Goal: Communication & Community: Answer question/provide support

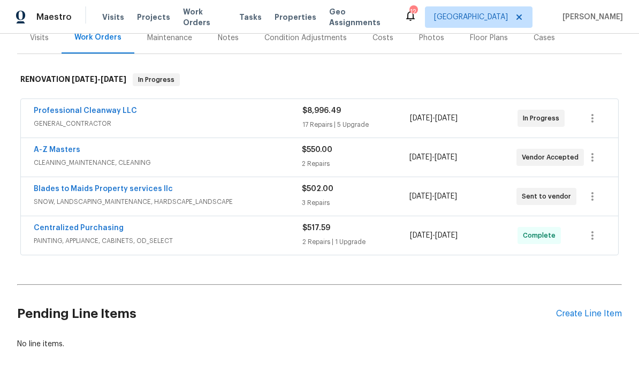
scroll to position [139, 0]
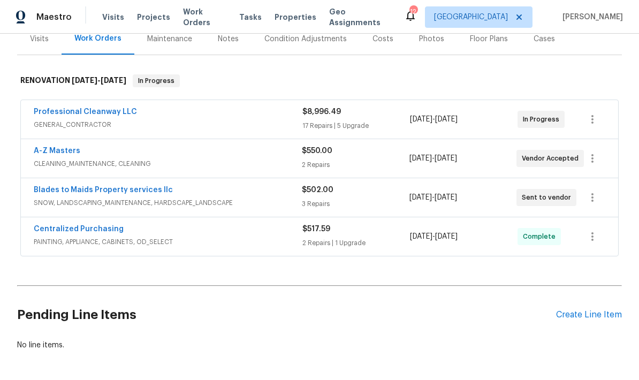
click at [83, 114] on link "Professional Cleanway LLC" at bounding box center [85, 111] width 103 height 7
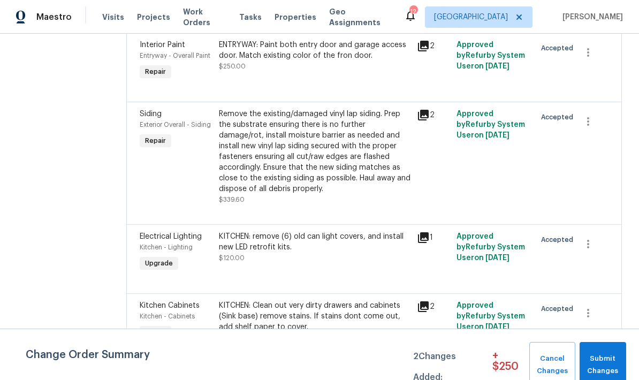
scroll to position [497, 0]
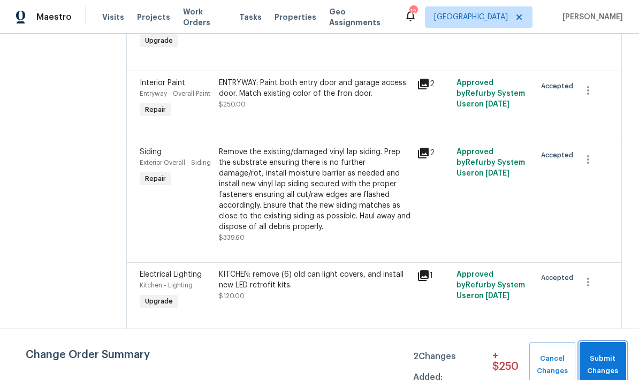
click at [605, 362] on span "Submit Changes" at bounding box center [603, 365] width 36 height 25
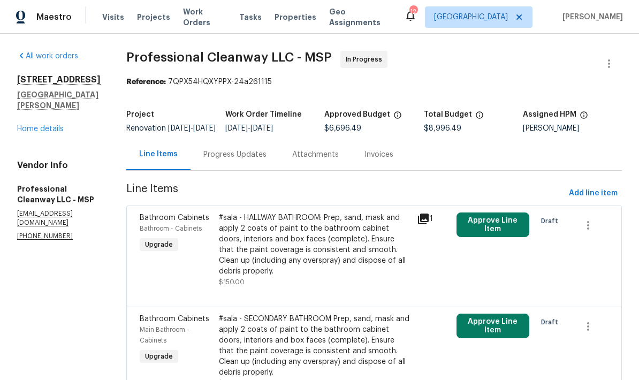
scroll to position [0, 0]
click at [45, 129] on link "Home details" at bounding box center [40, 128] width 47 height 7
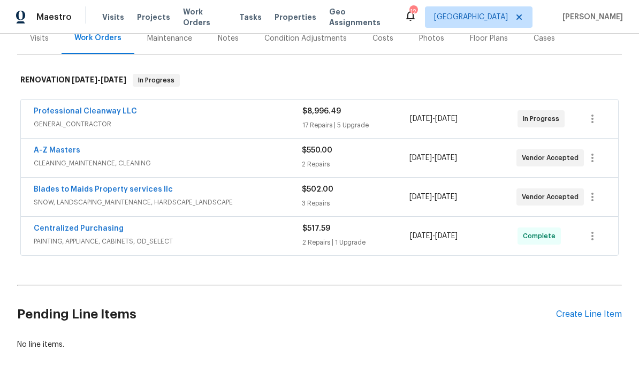
scroll to position [139, 0]
click at [591, 313] on div "Create Line Item" at bounding box center [589, 315] width 66 height 10
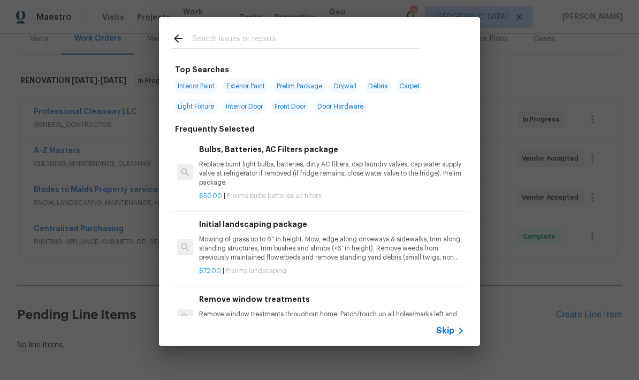
click at [309, 45] on input "text" at bounding box center [305, 40] width 227 height 16
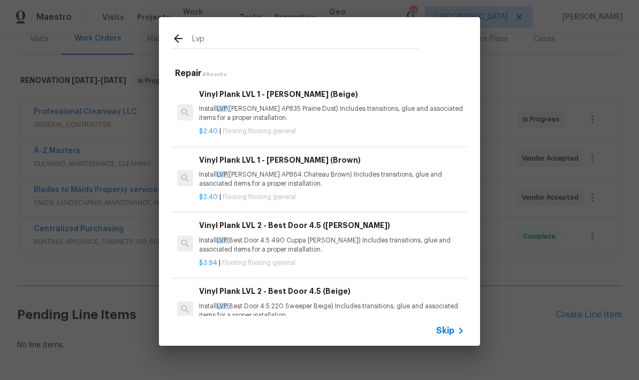
type input "LVP"
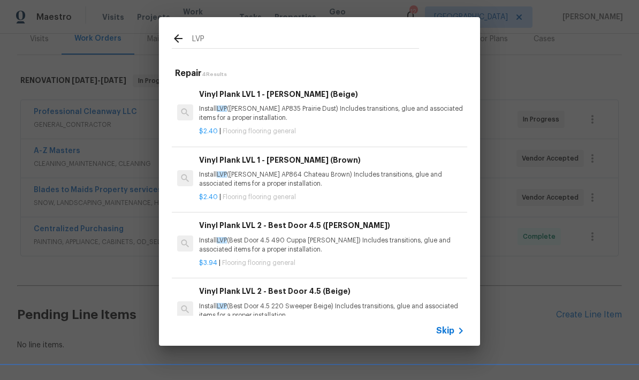
click at [358, 240] on p "Install LVP (Best Door 4.5 490 Cuppa [PERSON_NAME]) Includes transitions, glue …" at bounding box center [331, 245] width 265 height 18
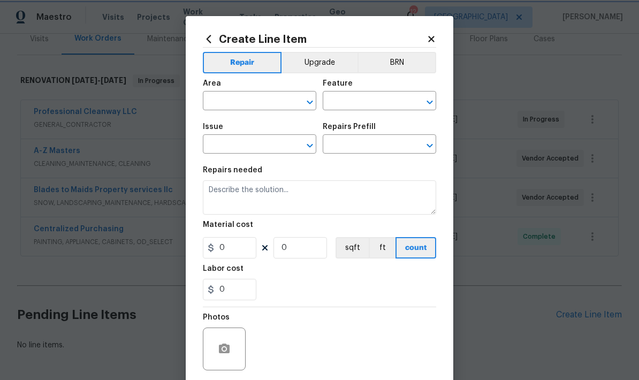
type input "Overall Flooring"
type input "Flooring General"
type input "Vinyl Plank LVL 2 - Best Door 4.5 (Brown) $3.94"
type textarea "Install LVP (Best Door 4.5 490 Cuppa [PERSON_NAME]) Includes transitions, glue …"
type input "3.94"
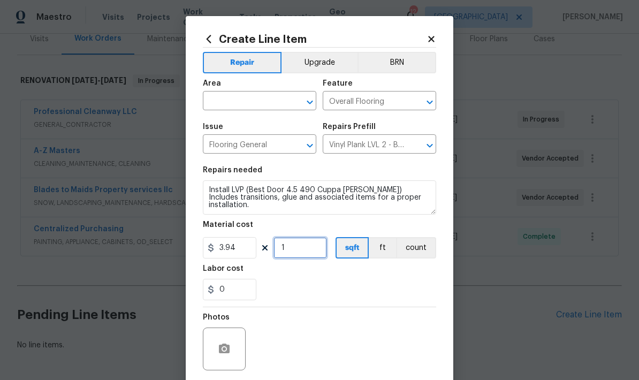
click at [309, 249] on input "1" at bounding box center [300, 247] width 54 height 21
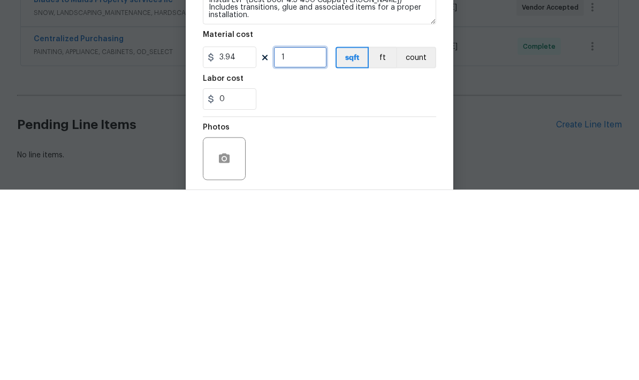
type input "0"
click at [431, 279] on div "0" at bounding box center [319, 289] width 233 height 21
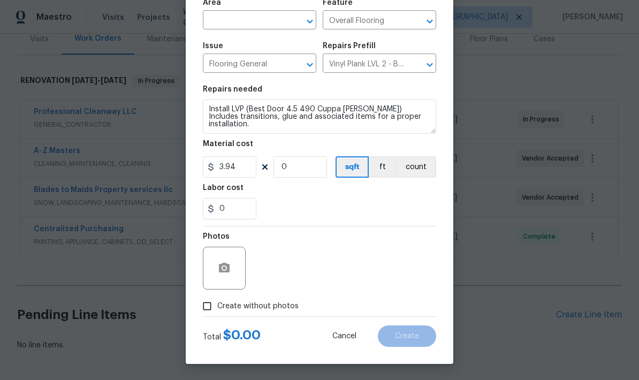
scroll to position [83, 0]
click at [347, 338] on span "Cancel" at bounding box center [344, 336] width 24 height 8
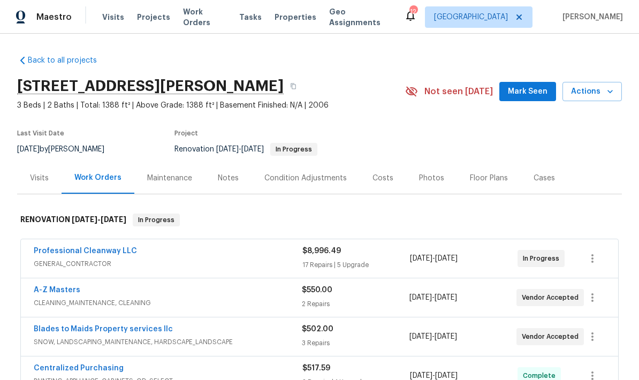
scroll to position [0, 0]
click at [500, 173] on div "Floor Plans" at bounding box center [489, 178] width 38 height 11
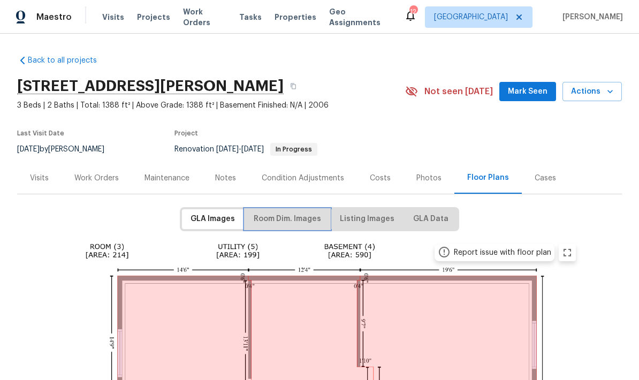
click at [310, 209] on button "Room Dim. Images" at bounding box center [287, 219] width 85 height 20
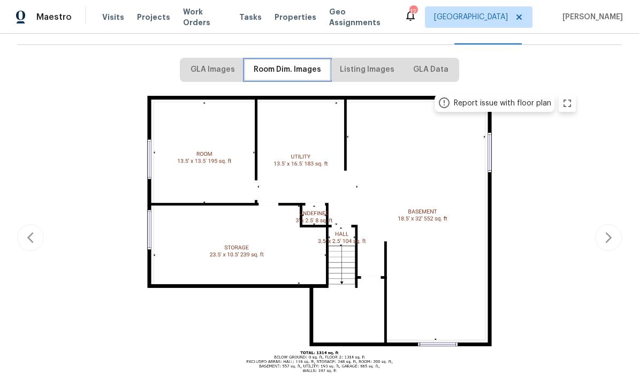
scroll to position [148, 0]
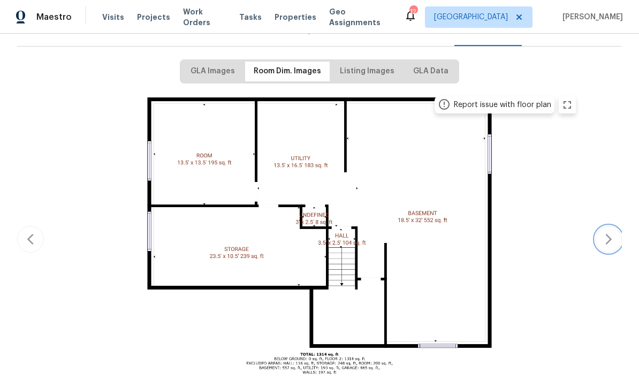
click at [613, 237] on icon "button" at bounding box center [608, 239] width 13 height 13
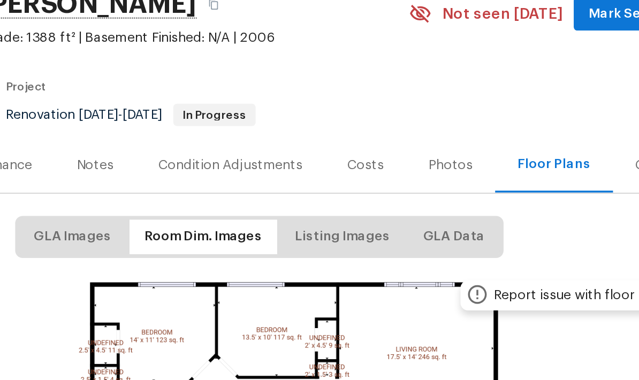
scroll to position [37, 0]
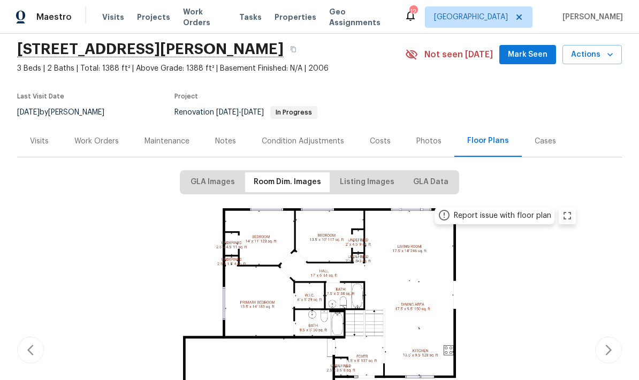
click at [118, 137] on div "Work Orders" at bounding box center [96, 141] width 44 height 11
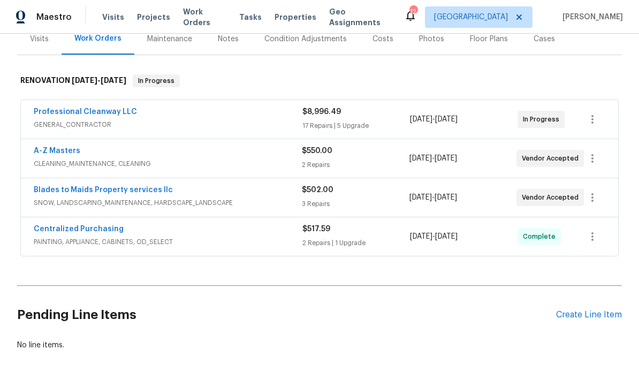
scroll to position [139, 0]
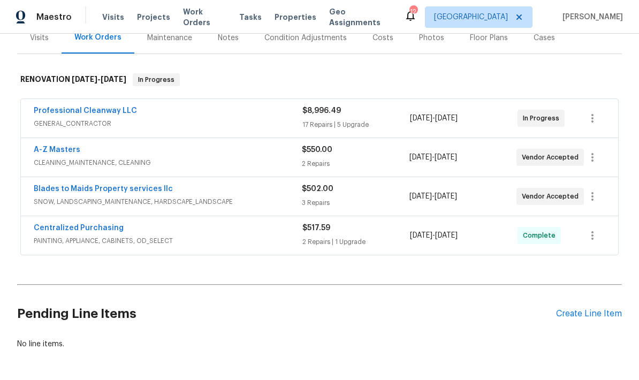
scroll to position [139, 0]
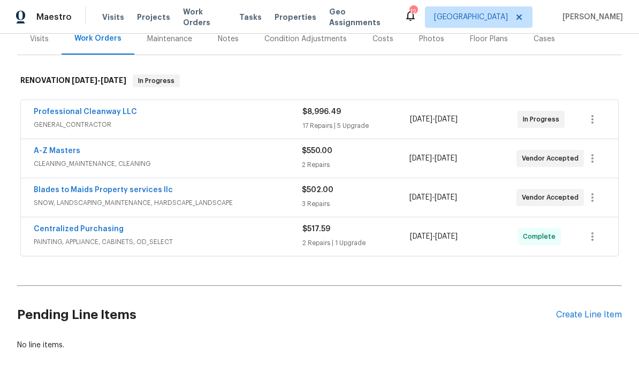
click at [570, 317] on div "Create Line Item" at bounding box center [589, 315] width 66 height 10
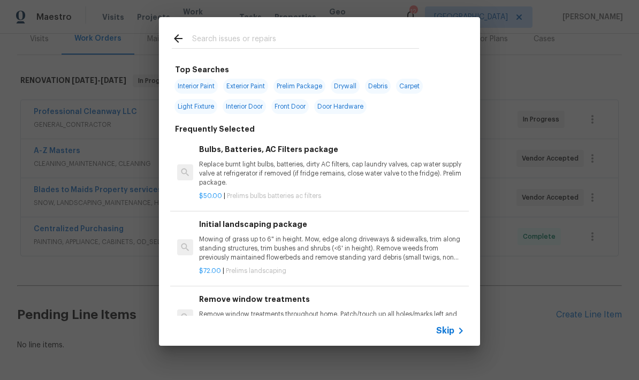
click at [348, 33] on input "text" at bounding box center [305, 40] width 227 height 16
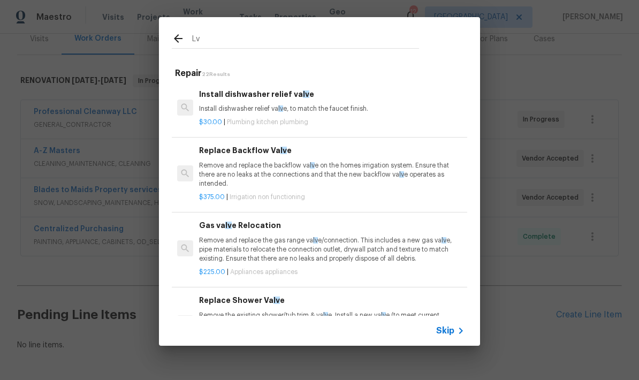
type input "Lvp"
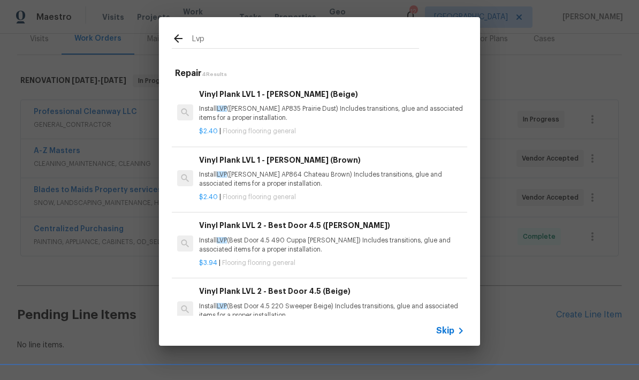
click at [355, 239] on p "Install LVP (Best Door 4.5 490 Cuppa [PERSON_NAME]) Includes transitions, glue …" at bounding box center [331, 245] width 265 height 18
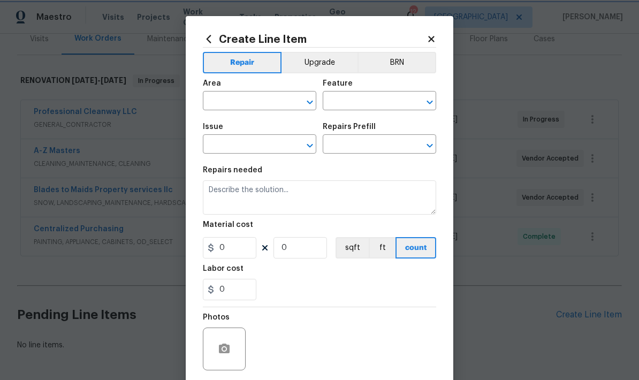
type input "Overall Flooring"
type input "Flooring General"
type input "Vinyl Plank LVL 2 - Best Door 4.5 (Brown) $3.94"
type textarea "Install LVP (Best Door 4.5 490 Cuppa [PERSON_NAME]) Includes transitions, glue …"
type input "3.94"
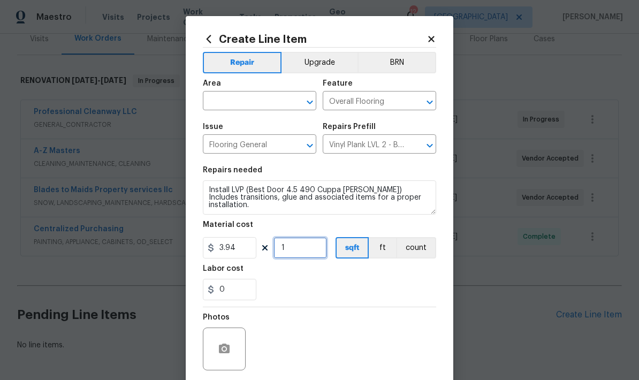
click at [308, 248] on input "1" at bounding box center [300, 247] width 54 height 21
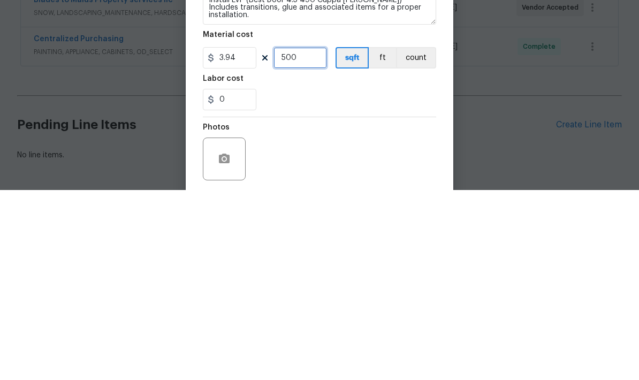
type input "500"
click at [415, 279] on div "0" at bounding box center [319, 289] width 233 height 21
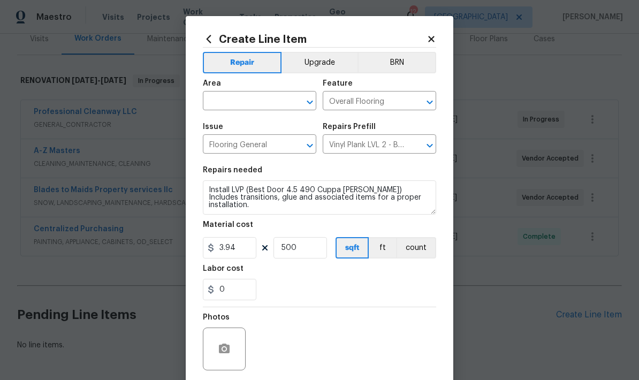
scroll to position [0, 0]
click at [320, 66] on button "Upgrade" at bounding box center [319, 62] width 77 height 21
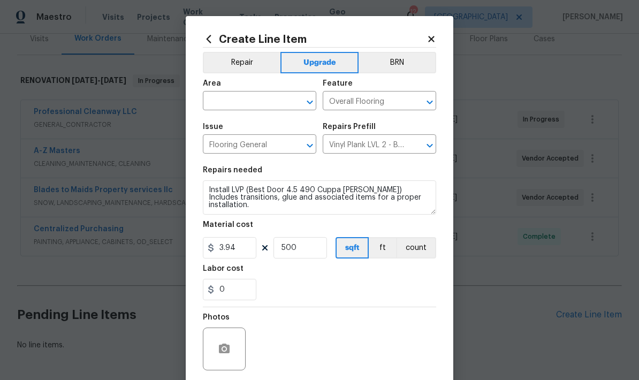
click at [231, 105] on input "text" at bounding box center [244, 102] width 83 height 17
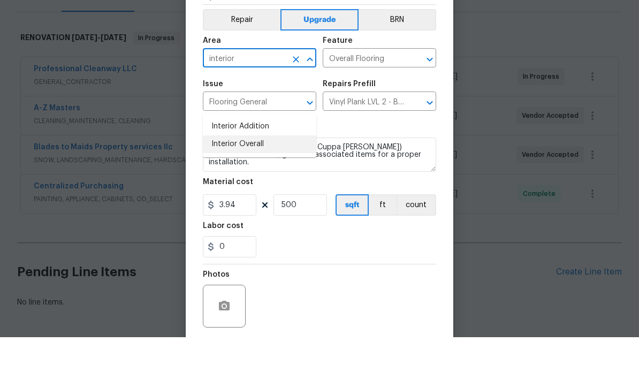
click at [223, 178] on li "Interior Overall" at bounding box center [259, 187] width 113 height 18
type input "Interior Overall"
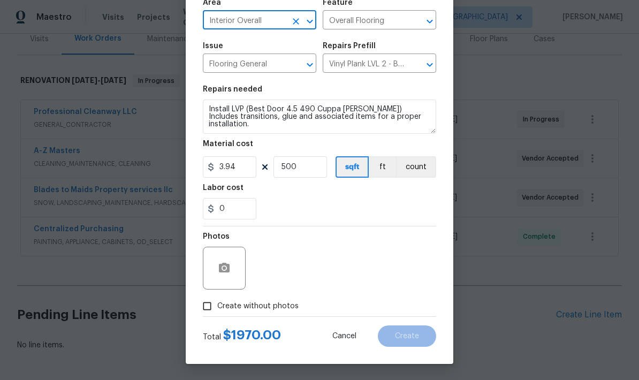
scroll to position [83, 0]
click at [229, 273] on icon "button" at bounding box center [224, 268] width 13 height 13
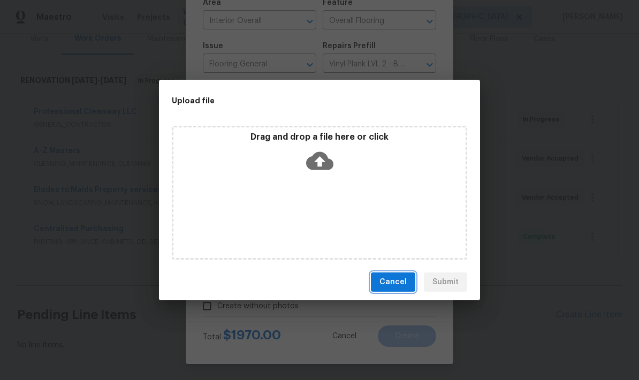
click at [408, 277] on button "Cancel" at bounding box center [393, 282] width 44 height 20
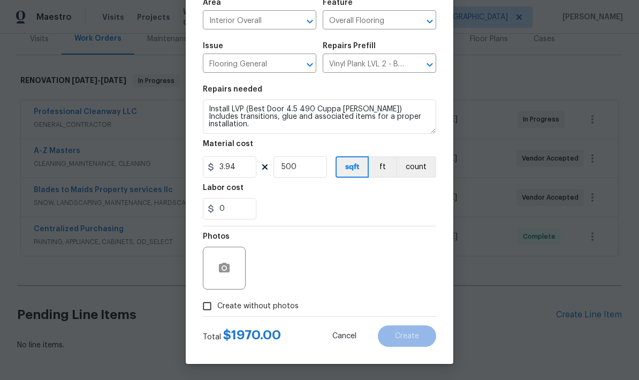
click at [209, 315] on input "Create without photos" at bounding box center [207, 306] width 20 height 20
checkbox input "true"
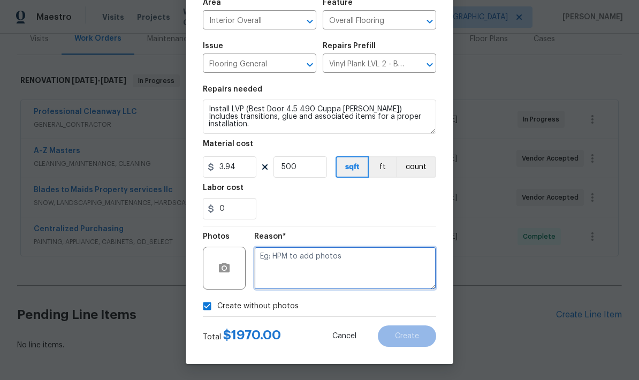
click at [364, 258] on textarea at bounding box center [345, 268] width 182 height 43
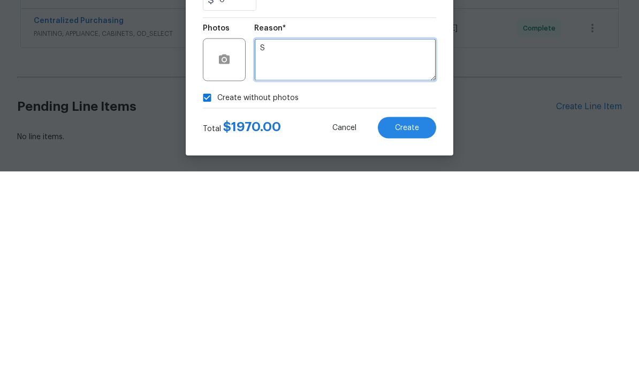
type textarea "S"
click at [421, 296] on div "Create without photos" at bounding box center [319, 306] width 233 height 20
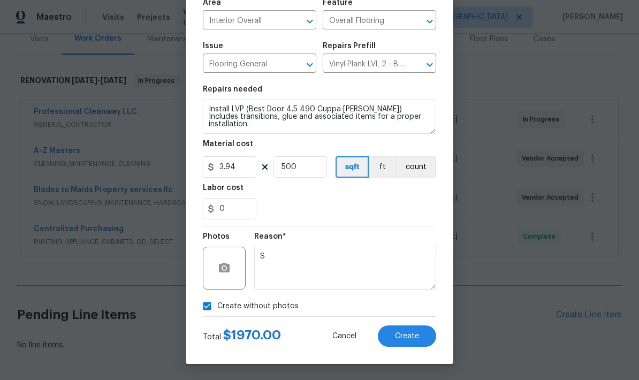
click at [417, 341] on button "Create" at bounding box center [407, 335] width 58 height 21
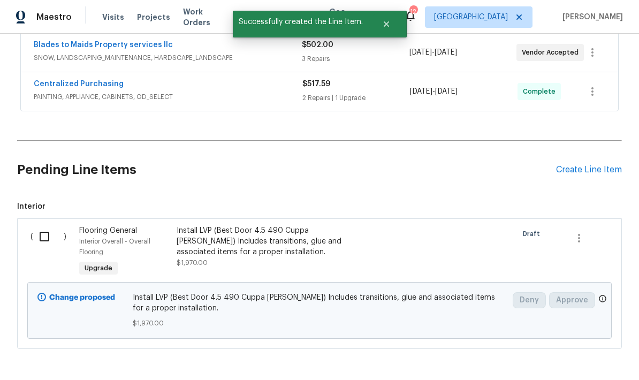
scroll to position [284, 0]
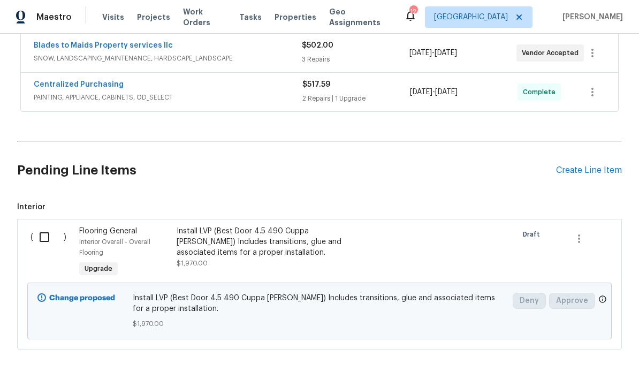
click at [591, 165] on div "Create Line Item" at bounding box center [589, 170] width 66 height 10
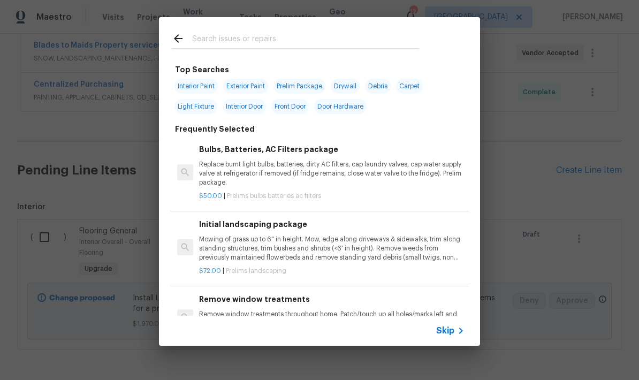
click at [326, 32] on input "text" at bounding box center [305, 40] width 227 height 16
type input "Carpet"
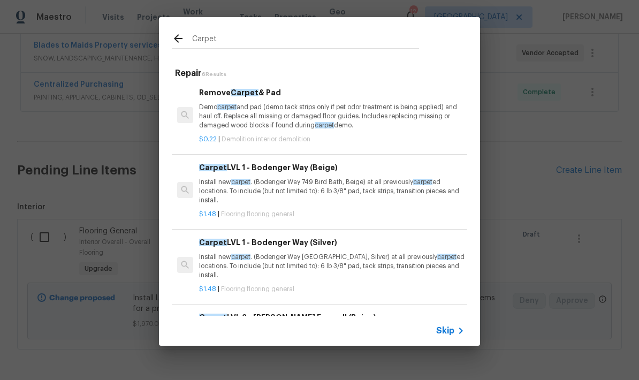
scroll to position [2, 0]
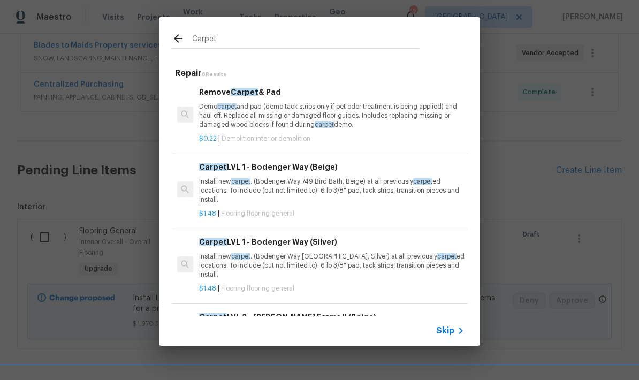
click at [374, 188] on p "Install new carpet . (Bodenger Way 749 Bird Bath, Beige) at all previously carp…" at bounding box center [331, 190] width 265 height 27
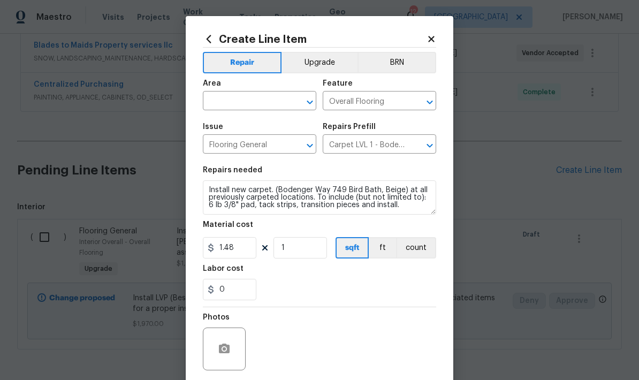
click at [215, 102] on input "text" at bounding box center [244, 102] width 83 height 17
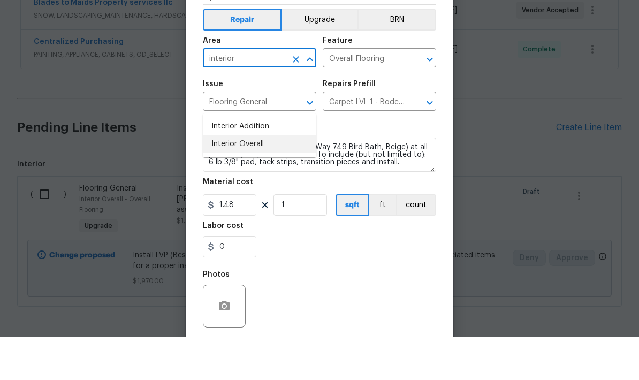
click at [224, 178] on li "Interior Overall" at bounding box center [259, 187] width 113 height 18
type input "Interior Overall"
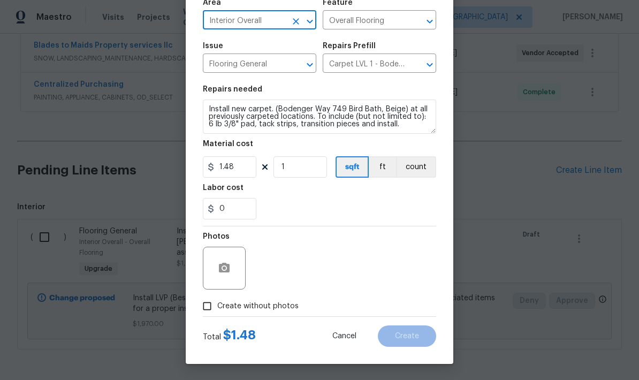
scroll to position [83, 0]
click at [209, 315] on input "Create without photos" at bounding box center [207, 306] width 20 height 20
checkbox input "true"
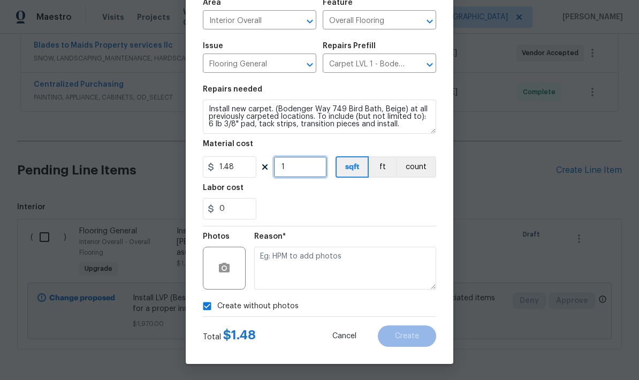
click at [313, 165] on input "1" at bounding box center [300, 166] width 54 height 21
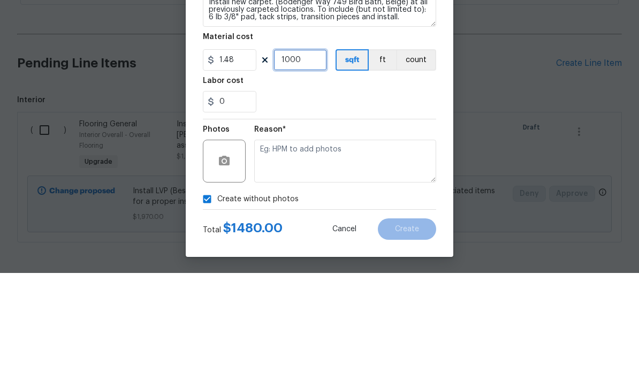
type input "1000"
click at [418, 198] on div "0" at bounding box center [319, 208] width 233 height 21
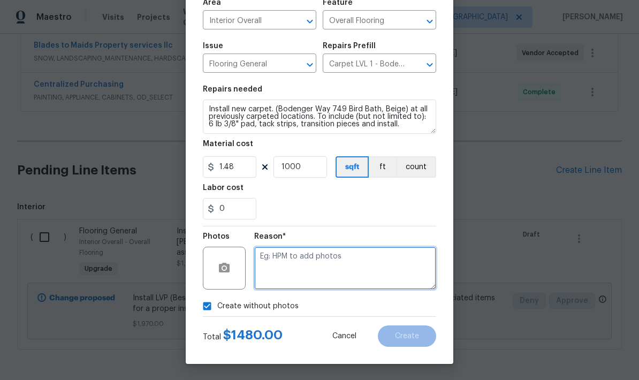
click at [368, 257] on textarea at bounding box center [345, 268] width 182 height 43
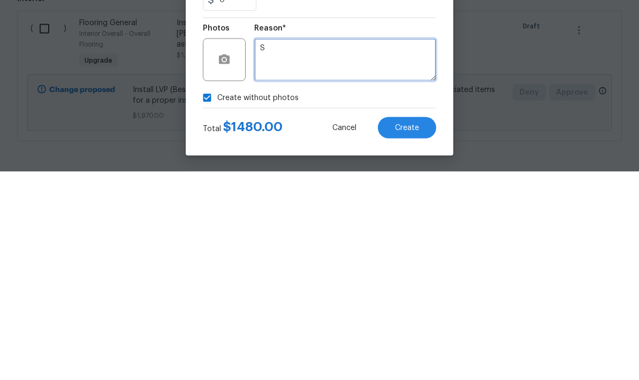
type textarea "S"
click at [398, 296] on div "Create without photos" at bounding box center [319, 306] width 233 height 20
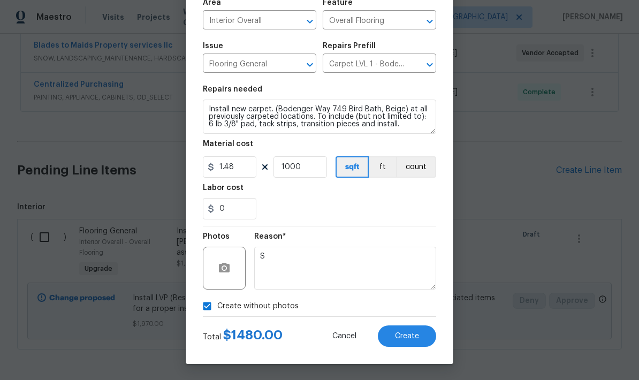
click at [416, 341] on button "Create" at bounding box center [407, 335] width 58 height 21
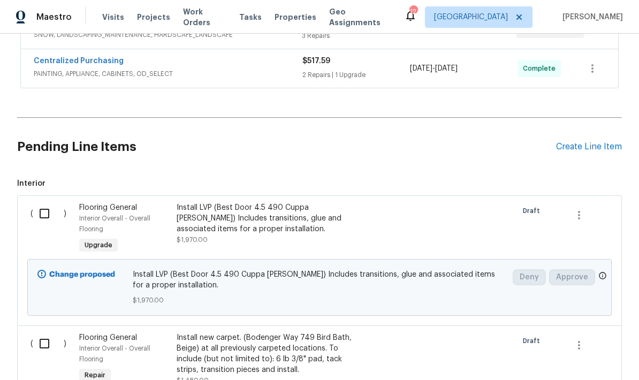
scroll to position [308, 0]
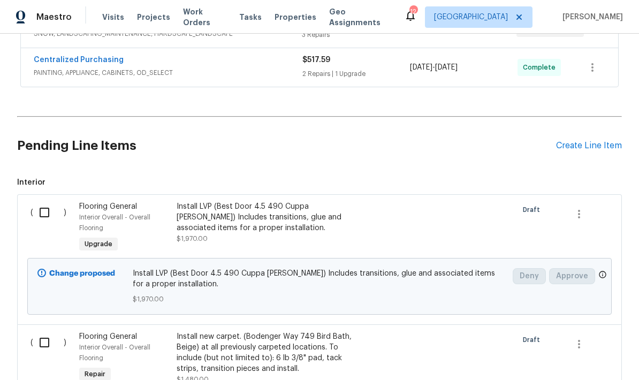
click at [44, 201] on input "checkbox" at bounding box center [48, 212] width 31 height 22
checkbox input "true"
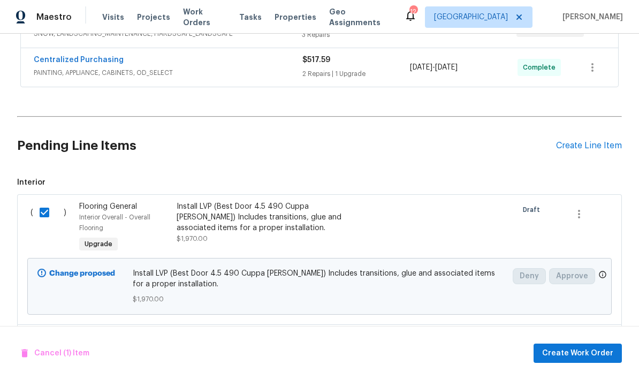
click at [49, 331] on input "checkbox" at bounding box center [48, 342] width 31 height 22
checkbox input "true"
click at [573, 350] on span "Create Work Order" at bounding box center [577, 353] width 71 height 13
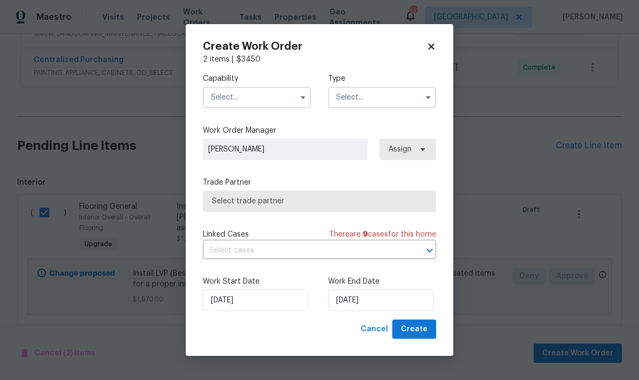
click at [293, 102] on input "text" at bounding box center [257, 97] width 108 height 21
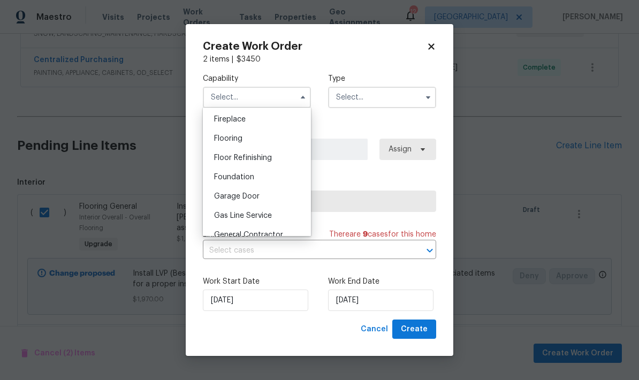
scroll to position [419, 0]
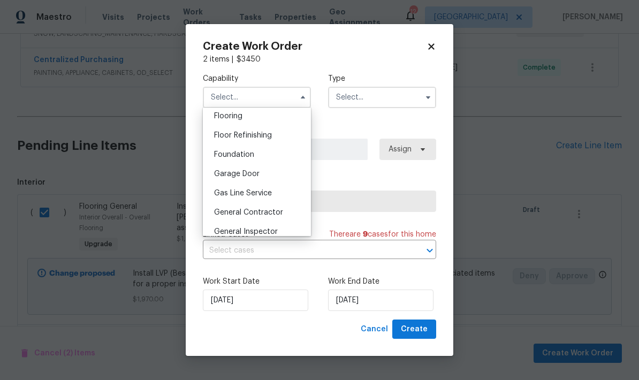
click at [272, 116] on div "Flooring" at bounding box center [257, 115] width 103 height 19
type input "Flooring"
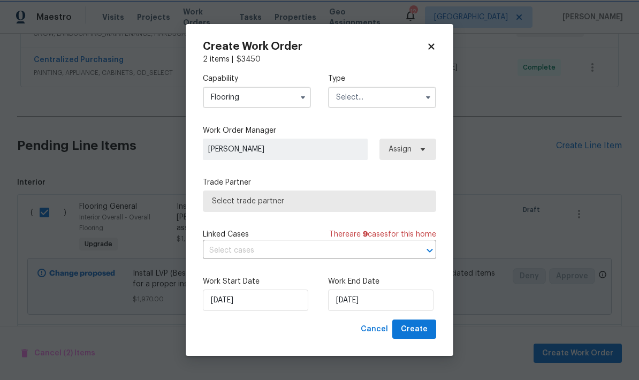
scroll to position [396, 0]
click at [415, 94] on input "text" at bounding box center [382, 97] width 108 height 21
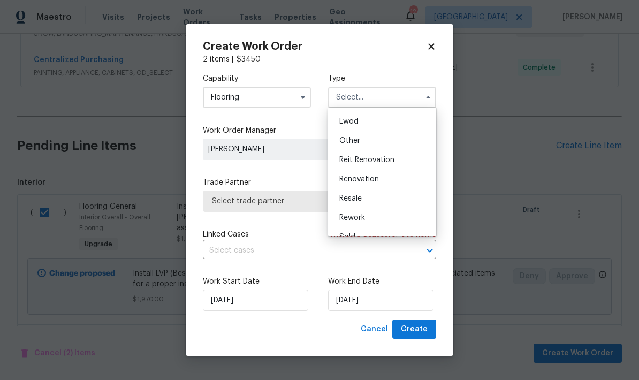
scroll to position [116, 0]
click at [376, 182] on div "Renovation" at bounding box center [382, 177] width 103 height 19
type input "Renovation"
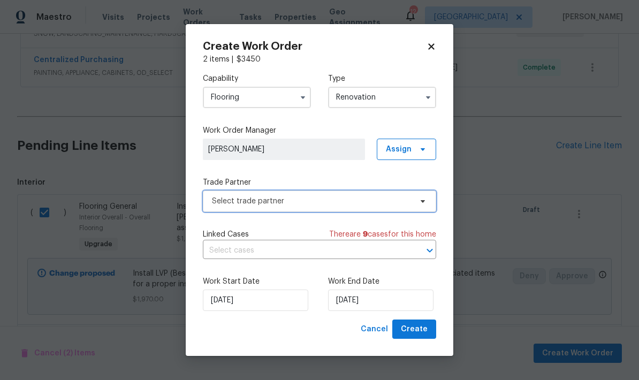
click at [405, 211] on span "Select trade partner" at bounding box center [319, 201] width 233 height 21
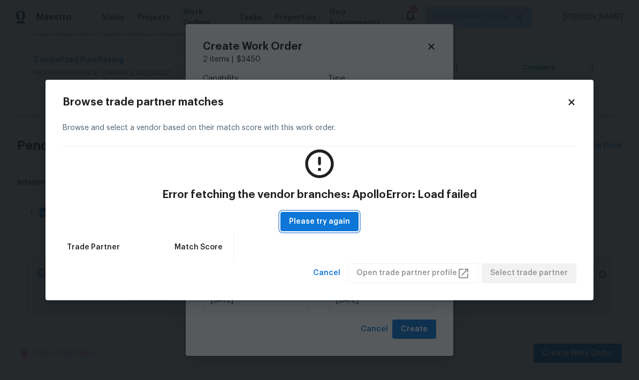
click at [342, 224] on span "Please try again" at bounding box center [319, 221] width 61 height 13
click at [339, 227] on span "Please try again" at bounding box center [319, 221] width 61 height 13
click at [570, 112] on div "Browse and select a vendor based on their match score with this work order." at bounding box center [320, 128] width 514 height 37
click at [564, 110] on div "Browse trade partner matches Browse and select a vendor based on their match sc…" at bounding box center [320, 190] width 514 height 186
click at [570, 106] on icon at bounding box center [572, 102] width 10 height 10
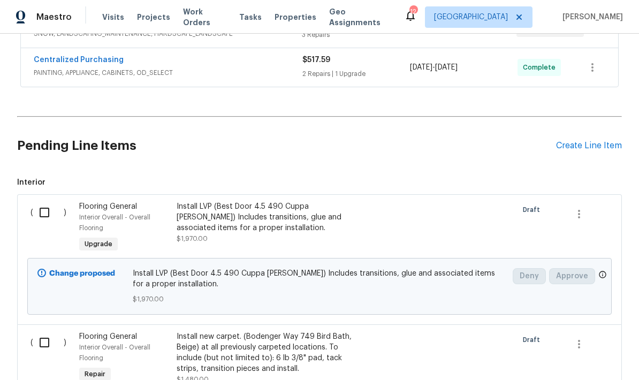
checkbox input "false"
click at [44, 201] on input "checkbox" at bounding box center [48, 212] width 31 height 22
checkbox input "true"
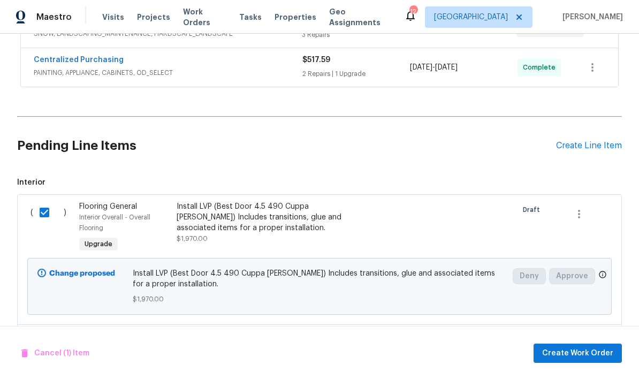
click at [36, 331] on input "checkbox" at bounding box center [48, 342] width 31 height 22
checkbox input "true"
click at [568, 358] on span "Create Work Order" at bounding box center [577, 353] width 71 height 13
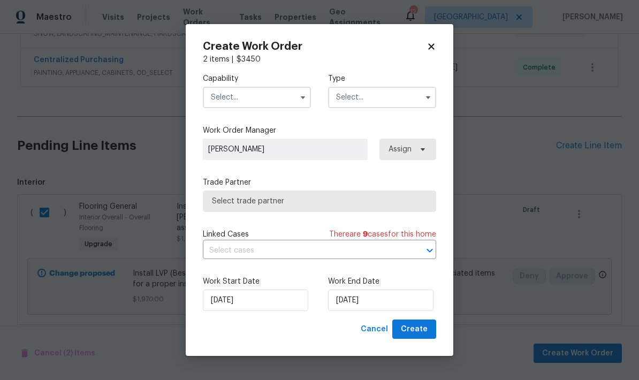
click at [294, 98] on input "text" at bounding box center [257, 97] width 108 height 21
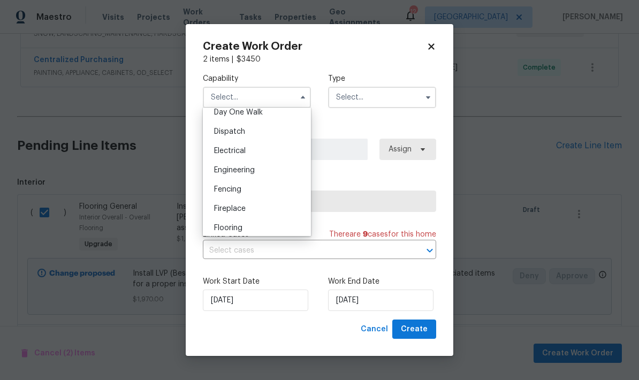
scroll to position [312, 0]
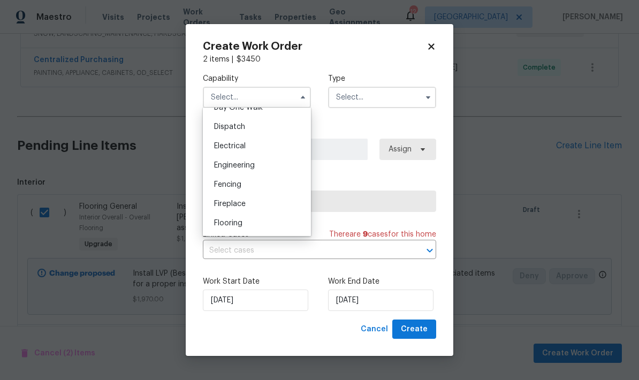
click at [261, 212] on div "Fireplace" at bounding box center [257, 203] width 103 height 19
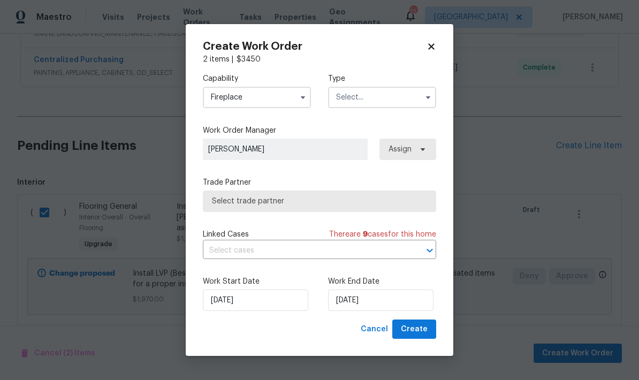
click at [261, 212] on div "Capability Fireplace Agent Appliance Bathtub Resurfacing BRN And Lrr Broker Cab…" at bounding box center [319, 192] width 233 height 255
click at [297, 100] on button "button" at bounding box center [302, 97] width 13 height 13
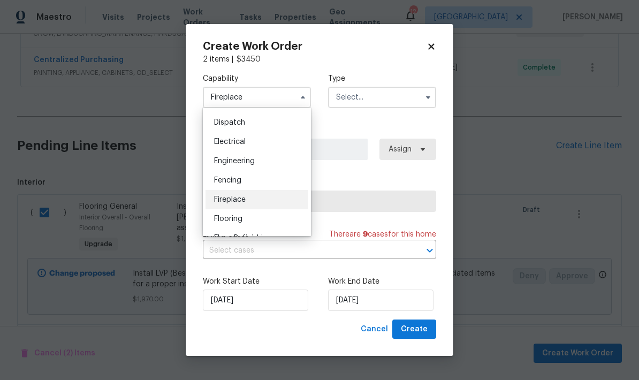
scroll to position [316, 0]
click at [239, 226] on div "Flooring" at bounding box center [257, 219] width 103 height 19
type input "Flooring"
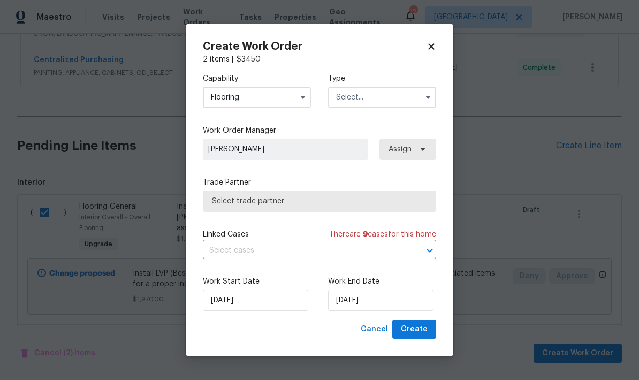
click at [409, 98] on input "text" at bounding box center [382, 97] width 108 height 21
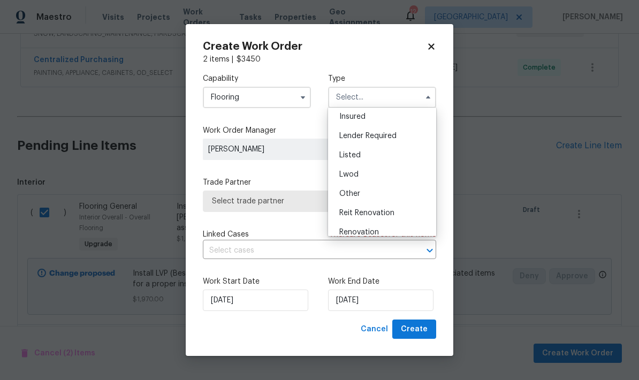
scroll to position [122, 0]
click at [374, 171] on span "Renovation" at bounding box center [359, 171] width 40 height 7
type input "Renovation"
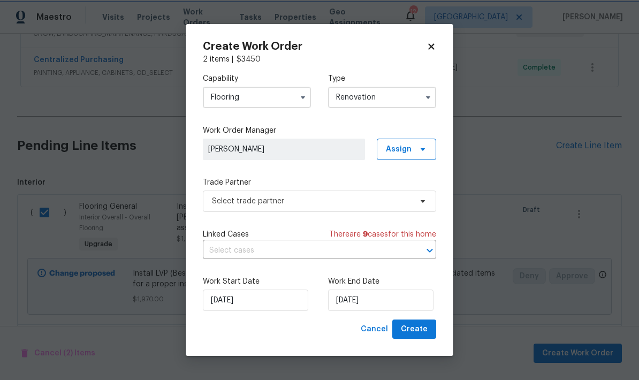
scroll to position [0, 0]
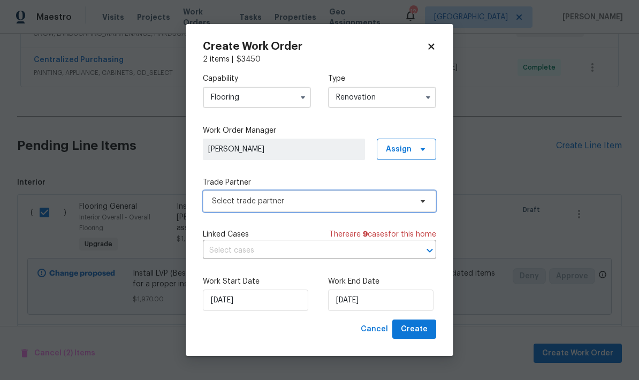
click at [416, 206] on span "Select trade partner" at bounding box center [319, 201] width 233 height 21
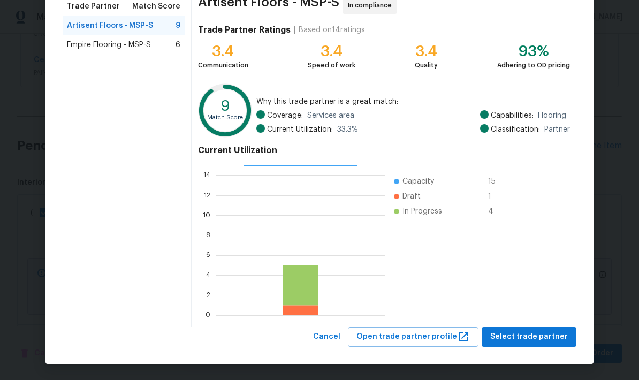
scroll to position [94, 0]
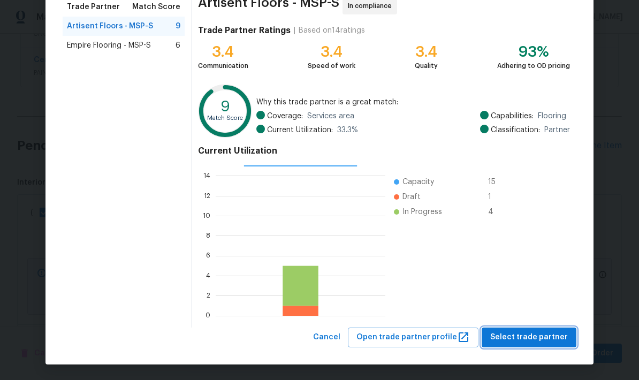
click at [545, 339] on span "Select trade partner" at bounding box center [529, 337] width 78 height 13
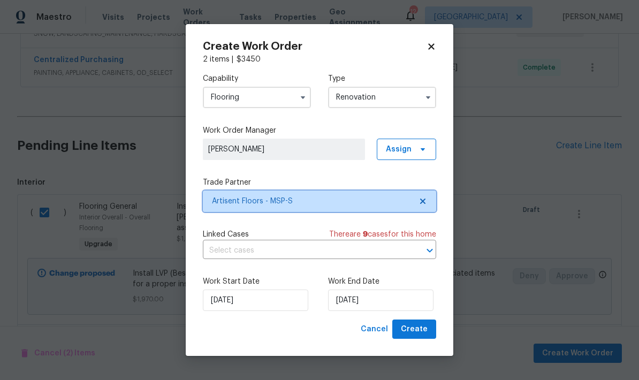
scroll to position [0, 0]
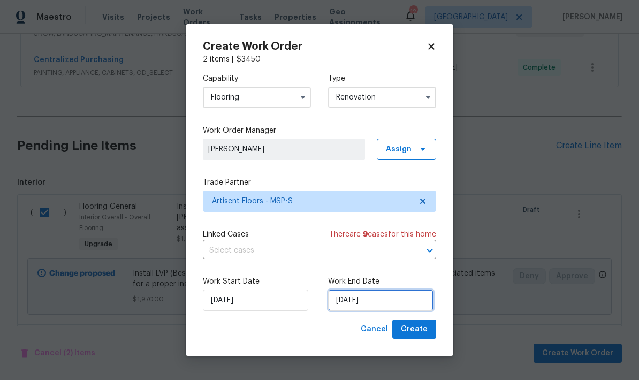
click at [383, 309] on input "[DATE]" at bounding box center [380, 300] width 105 height 21
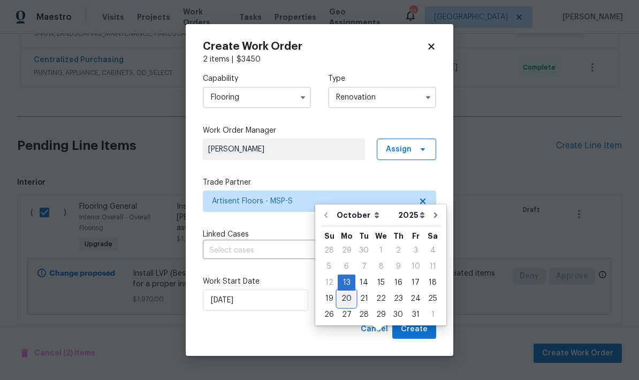
click at [346, 291] on div "20" at bounding box center [347, 298] width 18 height 15
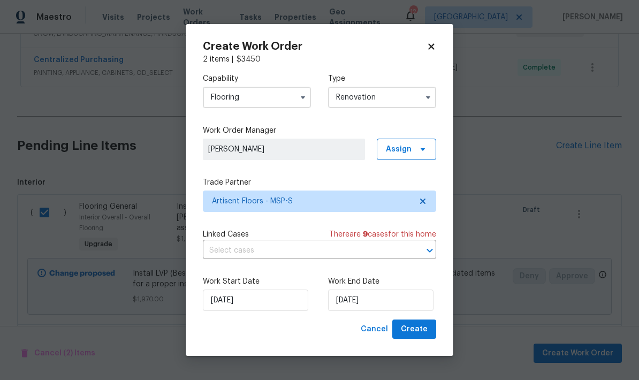
type input "[DATE]"
click at [422, 336] on span "Create" at bounding box center [414, 329] width 27 height 13
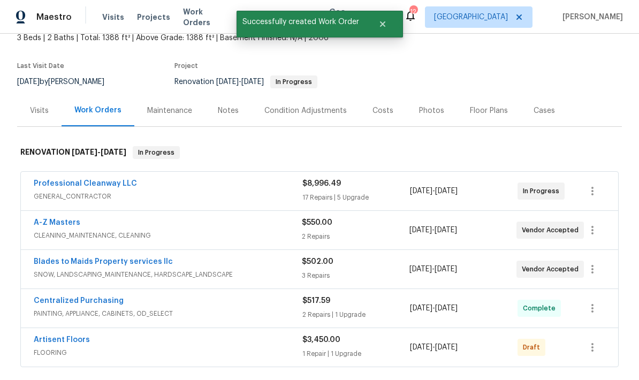
scroll to position [109, 0]
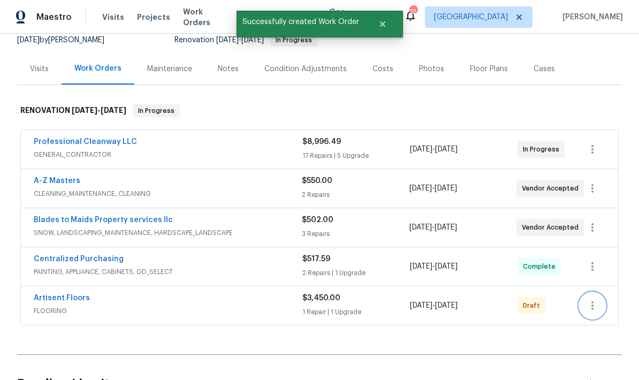
click at [595, 299] on icon "button" at bounding box center [592, 305] width 13 height 13
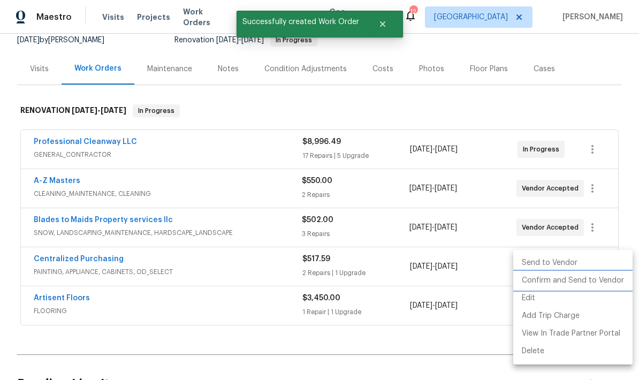
click at [578, 281] on li "Confirm and Send to Vendor" at bounding box center [572, 281] width 119 height 18
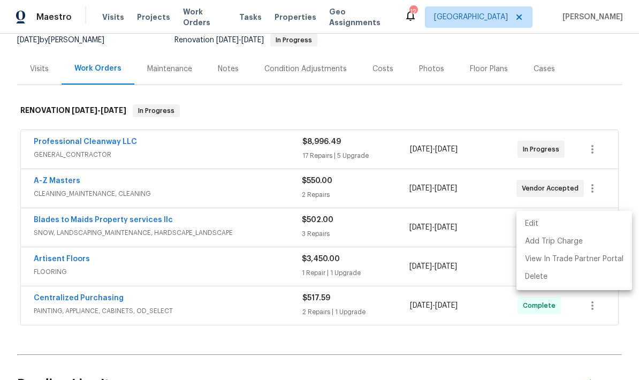
click at [58, 218] on div at bounding box center [319, 190] width 639 height 380
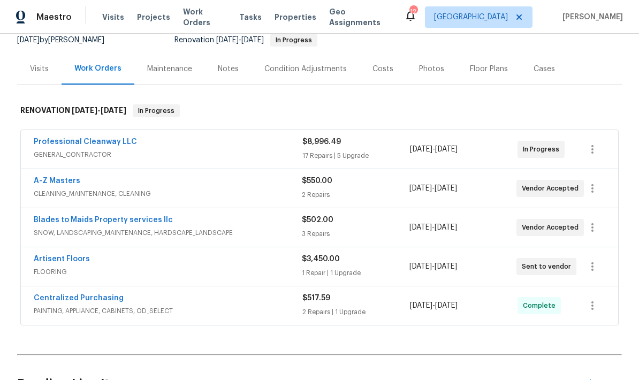
click at [52, 255] on link "Artisent Floors" at bounding box center [62, 258] width 56 height 7
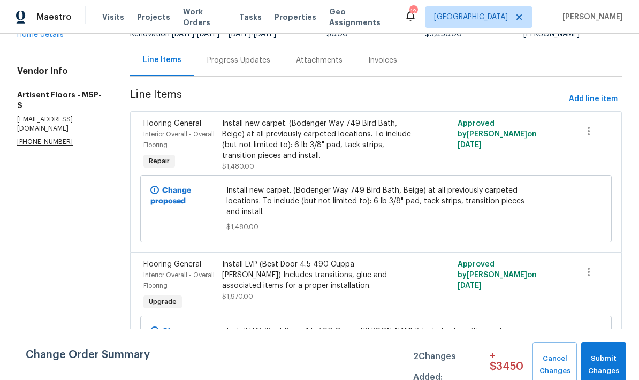
scroll to position [94, 0]
click at [613, 370] on span "Submit Changes" at bounding box center [604, 365] width 34 height 25
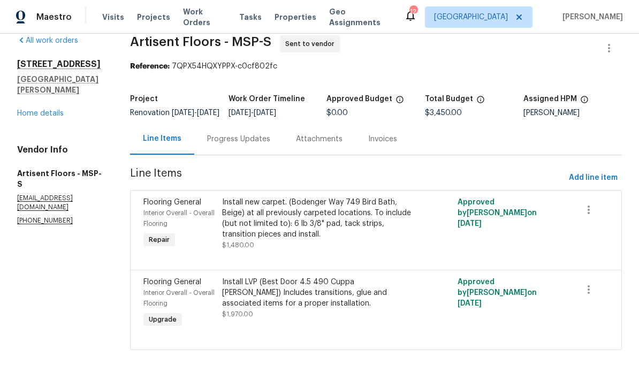
scroll to position [0, 0]
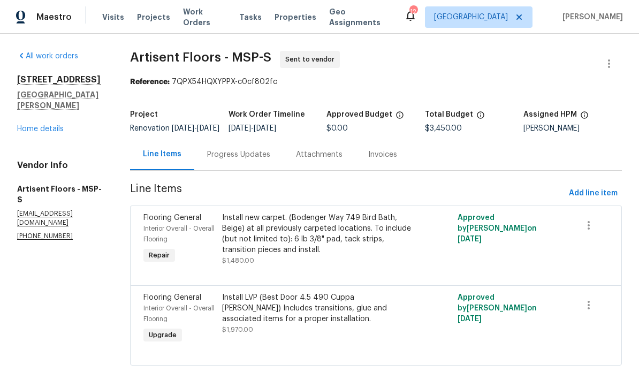
click at [262, 160] on div "Progress Updates" at bounding box center [238, 154] width 63 height 11
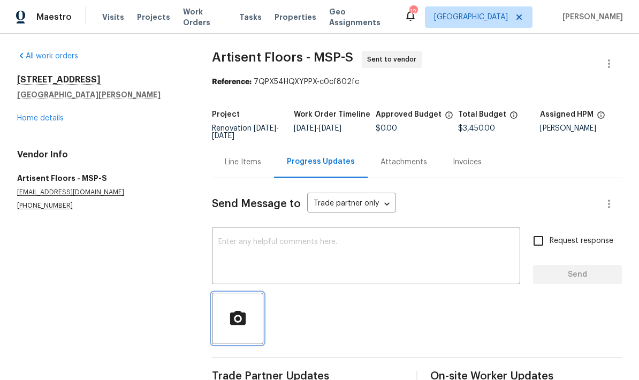
click at [236, 315] on icon "button" at bounding box center [238, 317] width 16 height 14
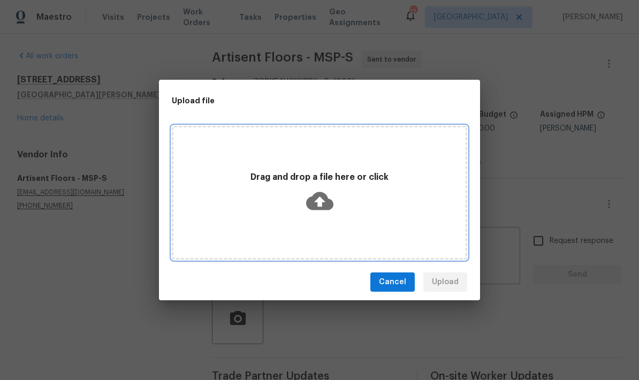
click at [420, 201] on div "Drag and drop a file here or click" at bounding box center [319, 193] width 292 height 50
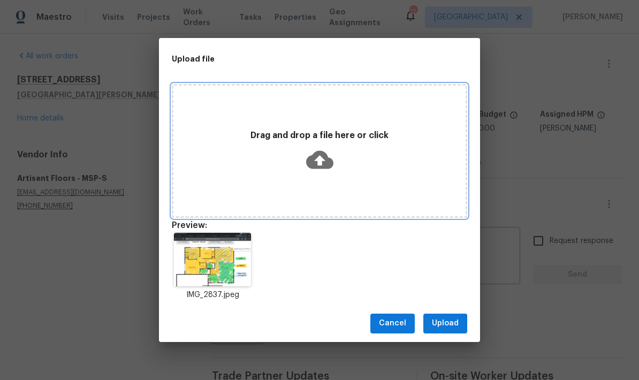
click at [385, 133] on p "Drag and drop a file here or click" at bounding box center [319, 135] width 292 height 11
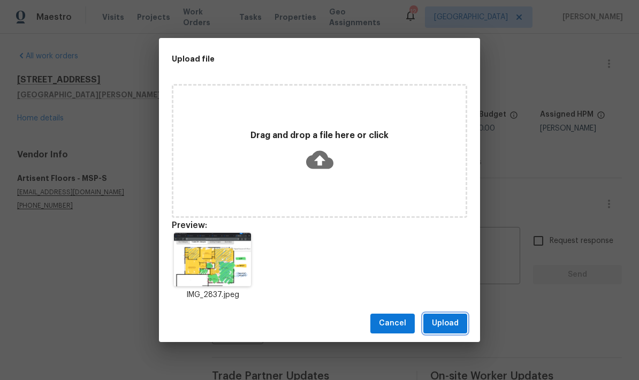
click at [461, 323] on button "Upload" at bounding box center [445, 324] width 44 height 20
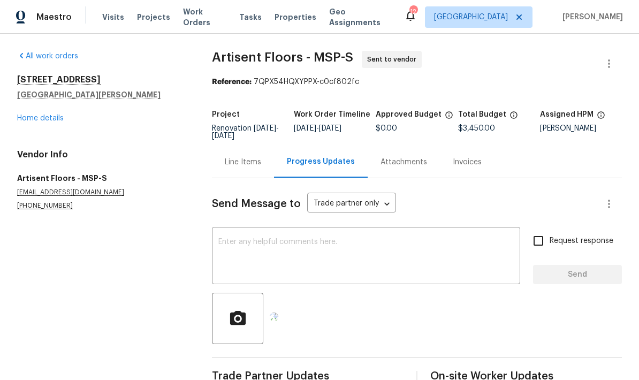
click at [384, 251] on textarea at bounding box center [365, 256] width 295 height 37
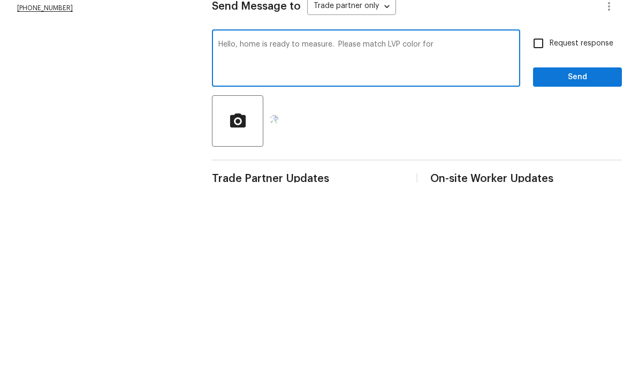
click at [380, 238] on textarea "Hello, home is ready to measure. Please match LVP color for" at bounding box center [365, 256] width 295 height 37
click at [509, 238] on textarea "Hello, home is ready to measure. Please match new base shoe to LVP color for" at bounding box center [365, 256] width 295 height 37
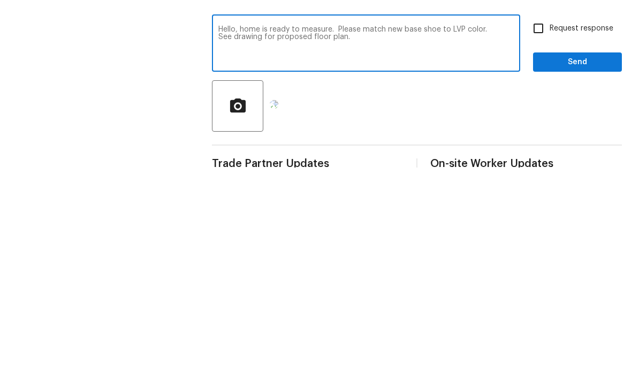
scroll to position [29, 0]
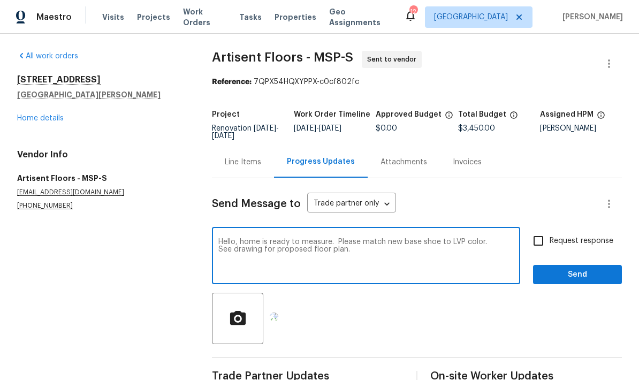
click at [376, 238] on textarea "Hello, home is ready to measure. Please match new base shoe to LVP color. See d…" at bounding box center [365, 256] width 295 height 37
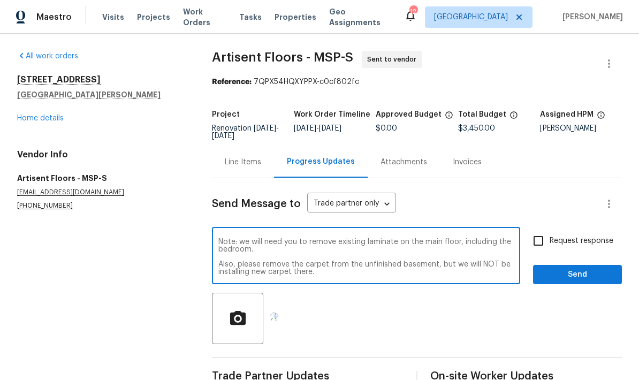
scroll to position [22, 0]
click at [434, 247] on textarea "Hello, home is ready to measure. Please match new base shoe to LVP color. See d…" at bounding box center [365, 256] width 295 height 37
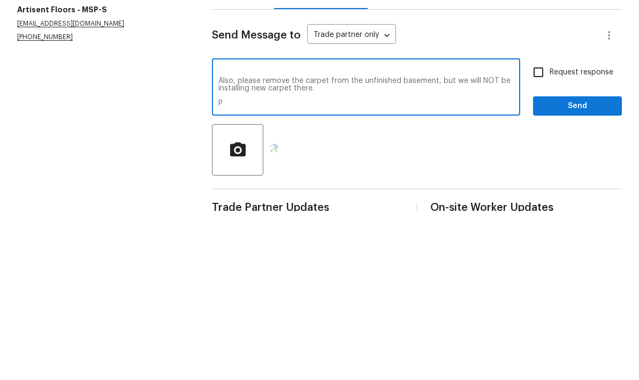
scroll to position [37, 0]
type textarea "Hello, home is ready to measure. Please match new base shoe to LVP color. See d…"
click at [586, 268] on span "Send" at bounding box center [578, 274] width 72 height 13
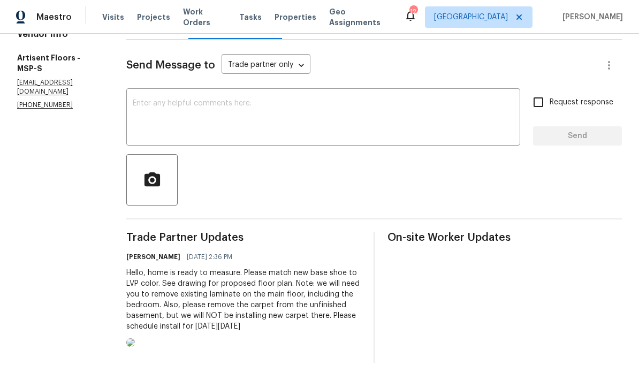
scroll to position [141, 0]
click at [135, 338] on img at bounding box center [130, 342] width 9 height 9
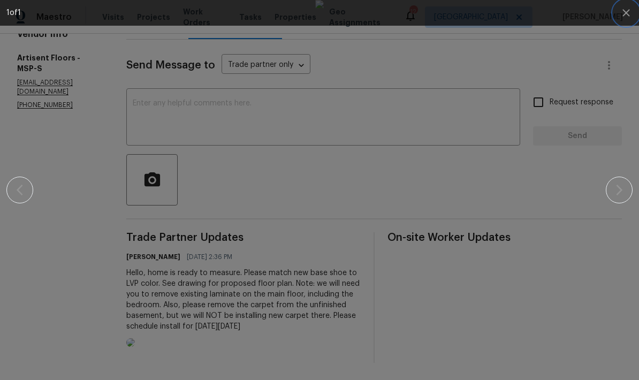
click at [625, 16] on icon "button" at bounding box center [626, 12] width 13 height 13
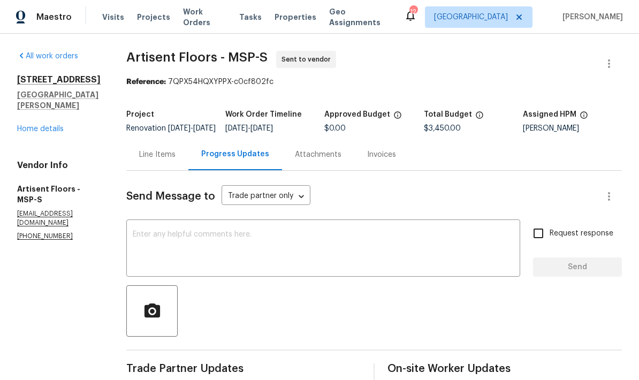
scroll to position [0, 0]
click at [162, 149] on div "Line Items" at bounding box center [157, 154] width 36 height 11
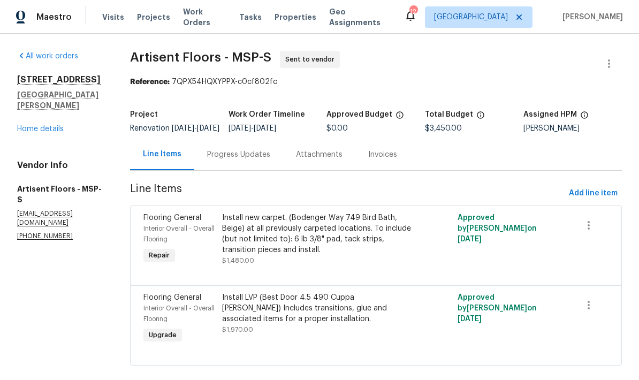
scroll to position [25, 0]
click at [56, 125] on link "Home details" at bounding box center [40, 128] width 47 height 7
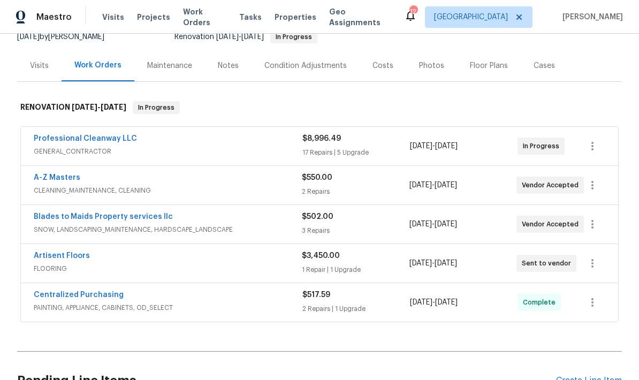
scroll to position [111, 0]
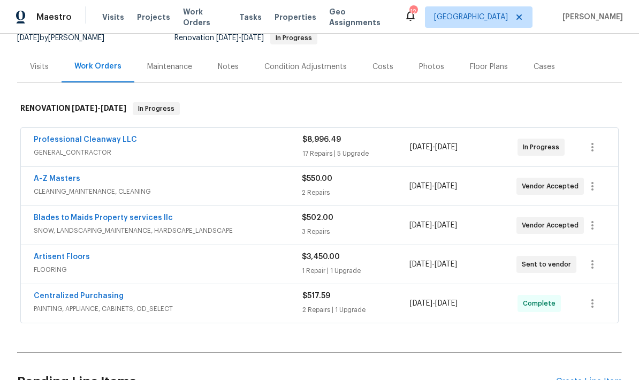
click at [62, 175] on link "A-Z Masters" at bounding box center [57, 178] width 47 height 7
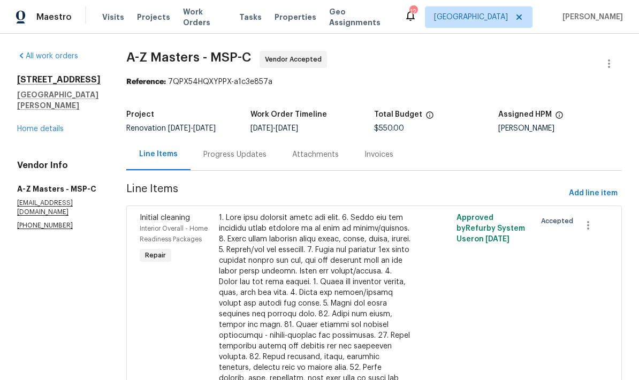
click at [210, 161] on div "Progress Updates" at bounding box center [235, 155] width 89 height 32
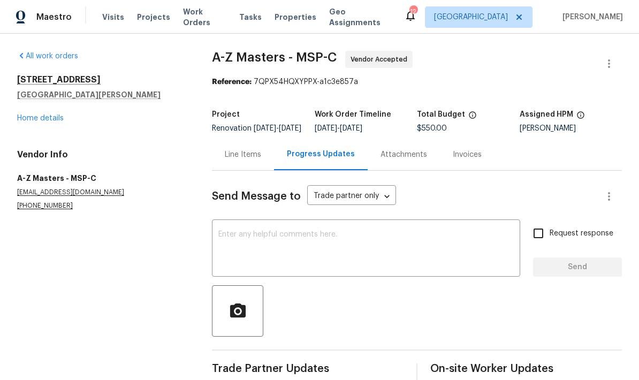
click at [325, 241] on textarea at bounding box center [365, 249] width 295 height 37
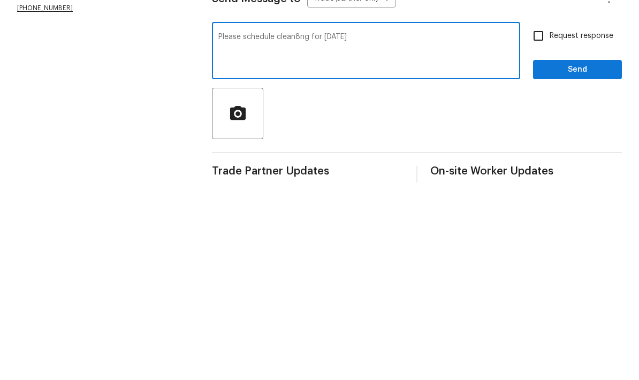
click at [310, 222] on div "Please schedule clean8ng for [DATE] x ​" at bounding box center [366, 249] width 308 height 55
click at [298, 231] on textarea "Please schedule clean8ng for [DATE]" at bounding box center [365, 249] width 295 height 37
click at [380, 231] on textarea "Please schedule cleaning for [DATE]" at bounding box center [365, 249] width 295 height 37
type textarea "Please schedule cleaning for [DATE]"
click at [588, 261] on span "Send" at bounding box center [578, 267] width 72 height 13
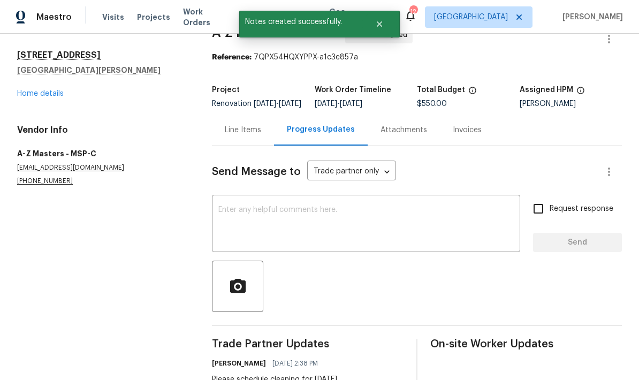
scroll to position [25, 0]
click at [54, 90] on link "Home details" at bounding box center [40, 93] width 47 height 7
